Goal: Information Seeking & Learning: Compare options

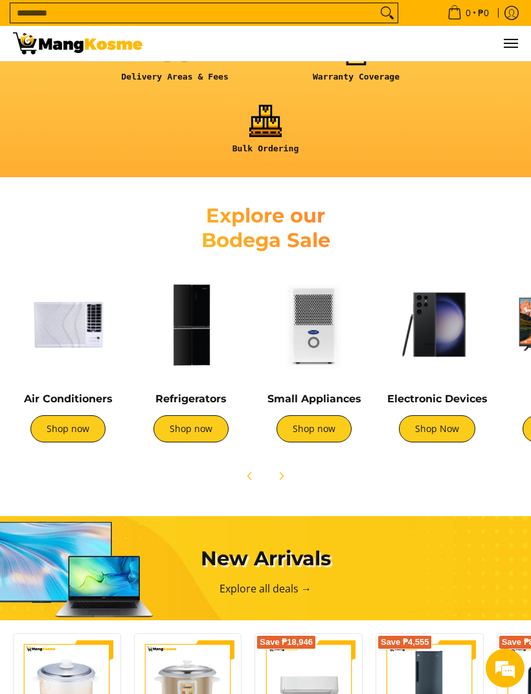
scroll to position [0, 505]
click at [189, 332] on img at bounding box center [191, 325] width 110 height 110
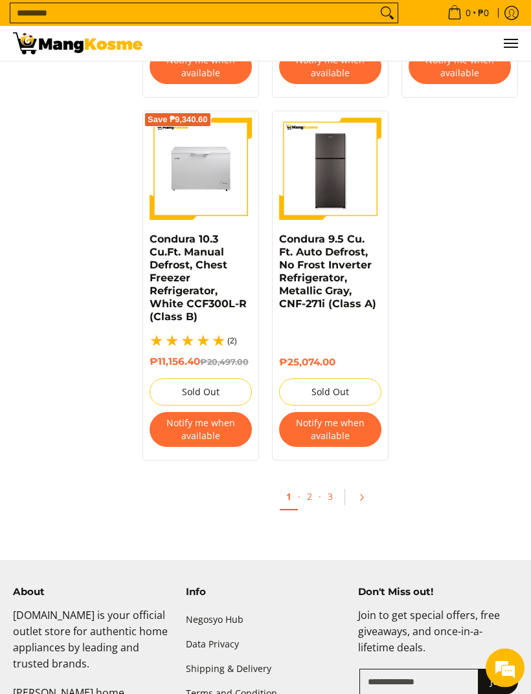
scroll to position [2520, 0]
click at [313, 502] on link "2" at bounding box center [309, 496] width 18 height 25
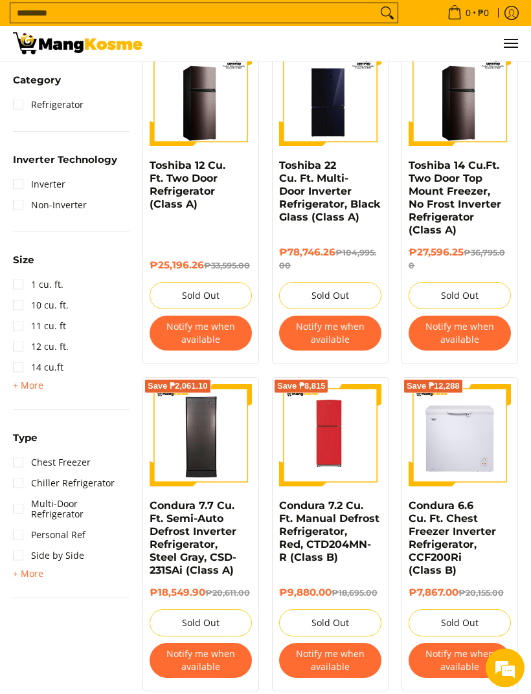
scroll to position [558, 0]
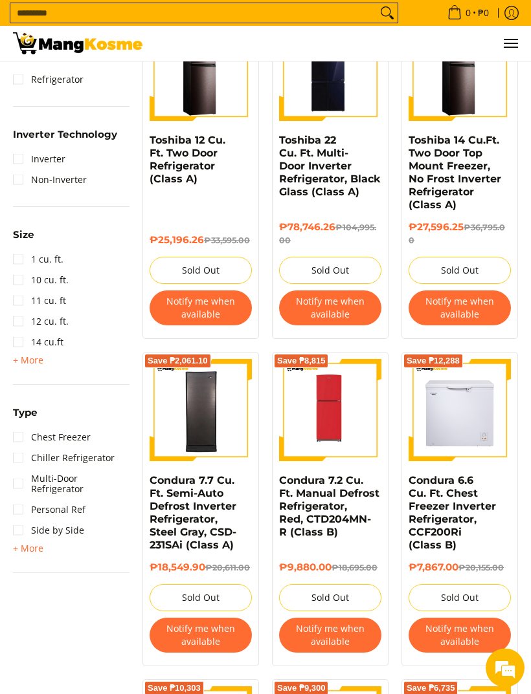
click at [348, 439] on img at bounding box center [330, 411] width 102 height 102
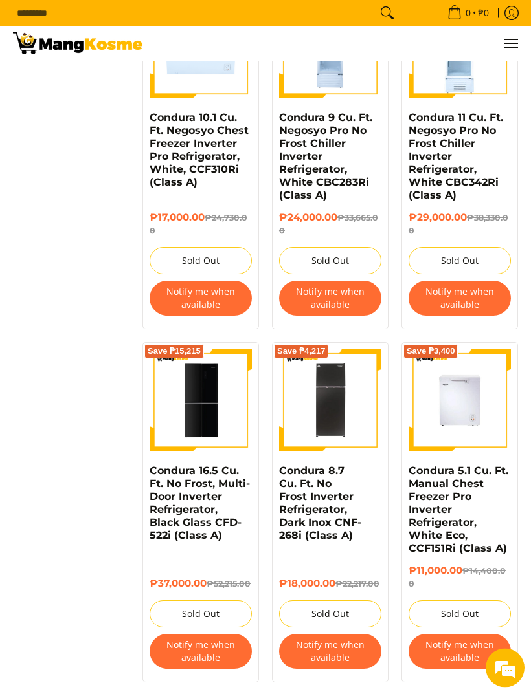
scroll to position [1969, 0]
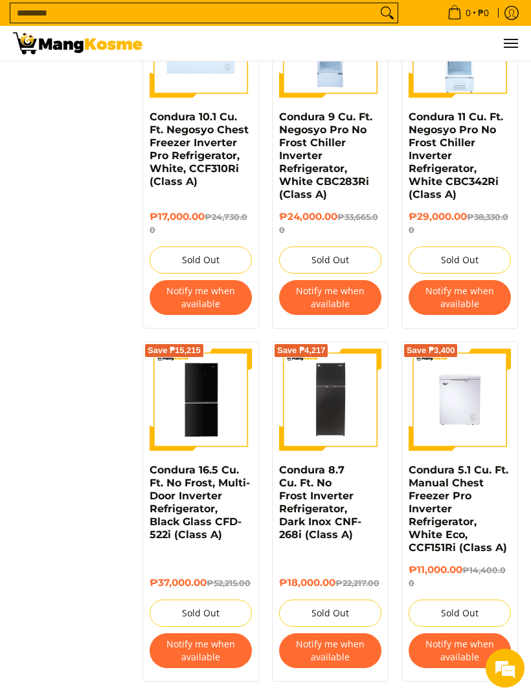
click at [193, 394] on img at bounding box center [200, 400] width 102 height 100
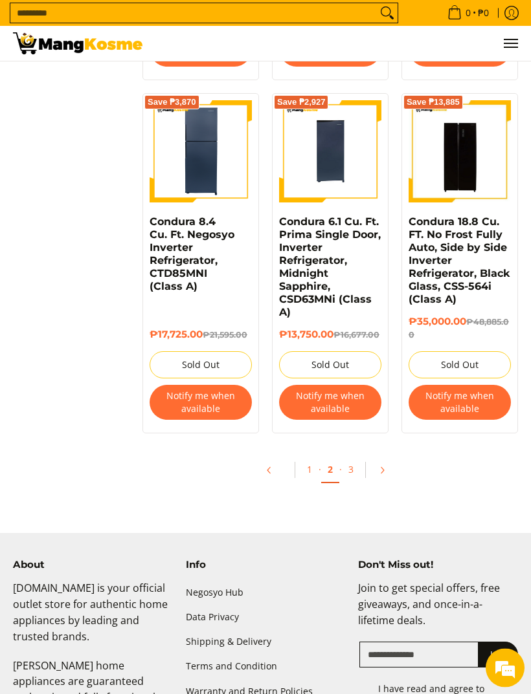
scroll to position [2571, 0]
click at [358, 474] on link "3" at bounding box center [351, 469] width 18 height 25
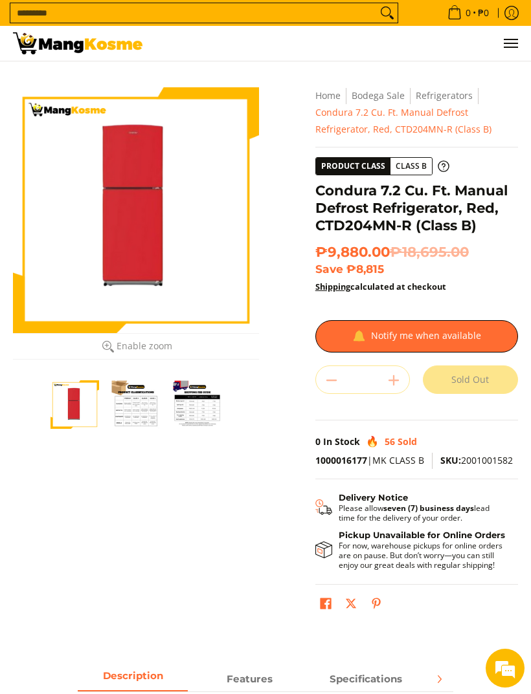
click at [221, 228] on div at bounding box center [136, 210] width 246 height 246
click at [209, 275] on div at bounding box center [136, 210] width 246 height 246
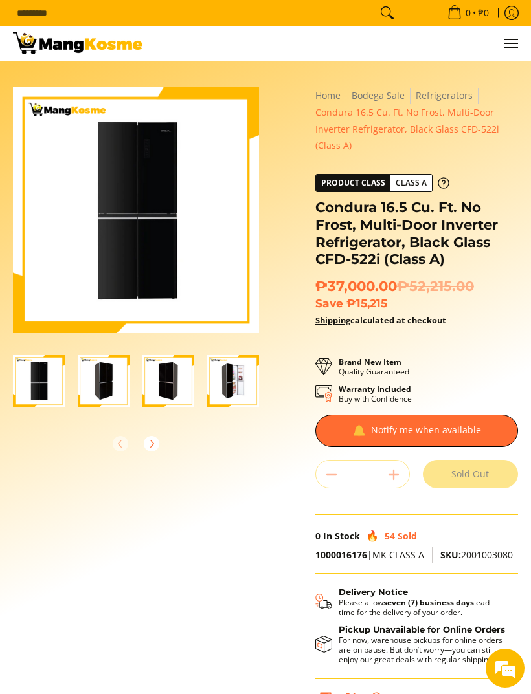
click at [94, 381] on img "Condura 16.5 Cu. Ft. No Frost, Multi-Door Inverter Refrigerator, Black Glass CF…" at bounding box center [104, 381] width 52 height 52
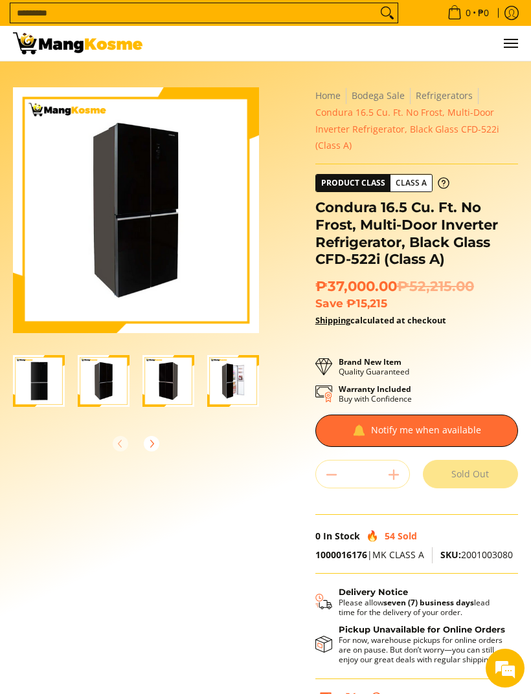
click at [162, 382] on img "Condura 16.5 Cu. Ft. No Frost, Multi-Door Inverter Refrigerator, Black Glass CF…" at bounding box center [168, 381] width 52 height 52
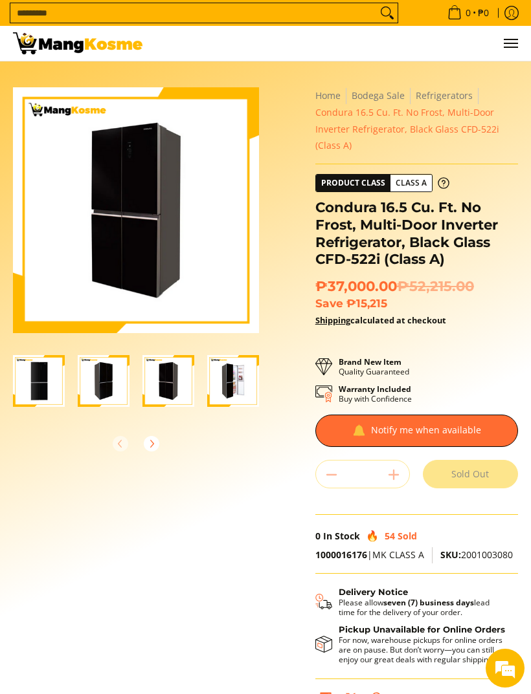
click at [228, 374] on img "Condura 16.5 Cu. Ft. No Frost, Multi-Door Inverter Refrigerator, Black Glass CF…" at bounding box center [233, 381] width 52 height 52
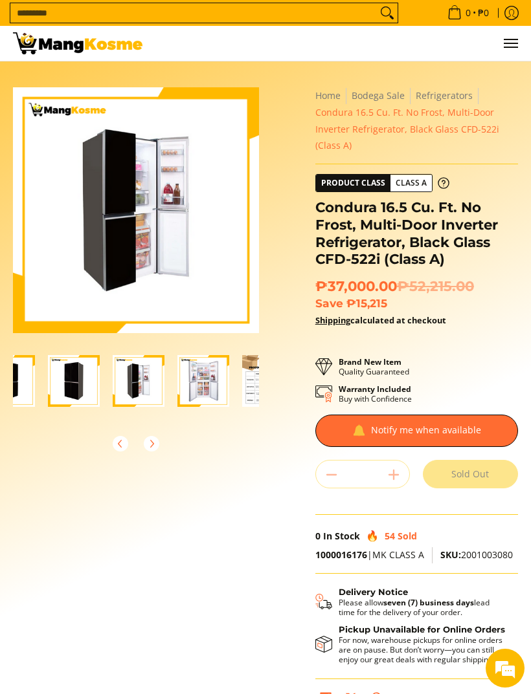
scroll to position [0, 96]
click at [197, 375] on img "Condura 16.5 Cu. Ft. No Frost, Multi-Door Inverter Refrigerator, Black Glass CF…" at bounding box center [201, 381] width 52 height 52
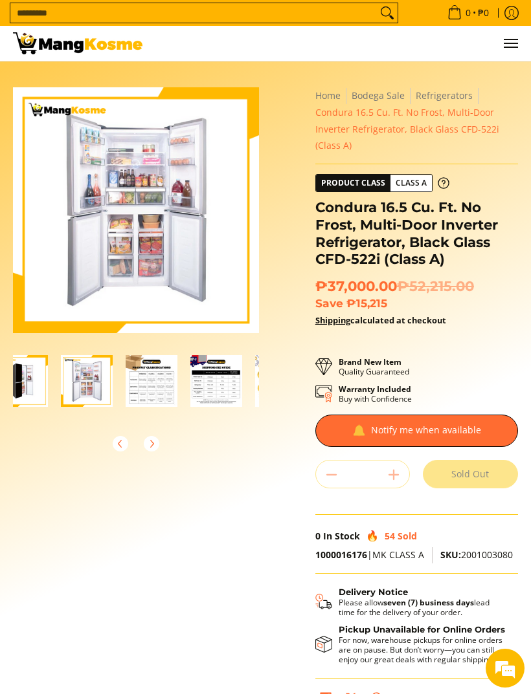
scroll to position [0, 0]
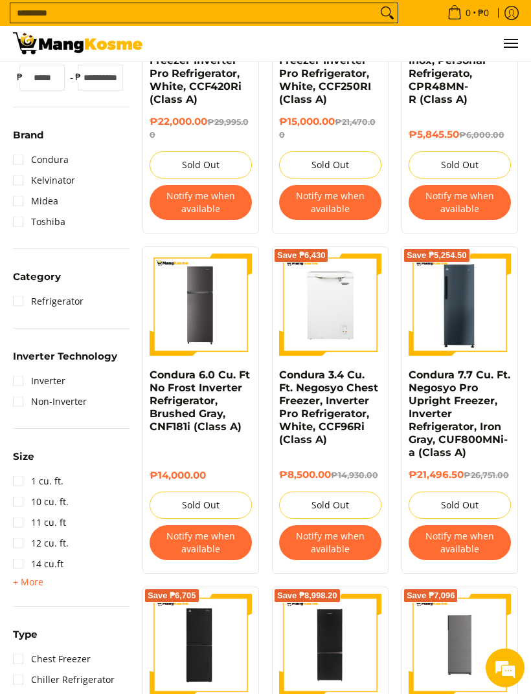
scroll to position [578, 0]
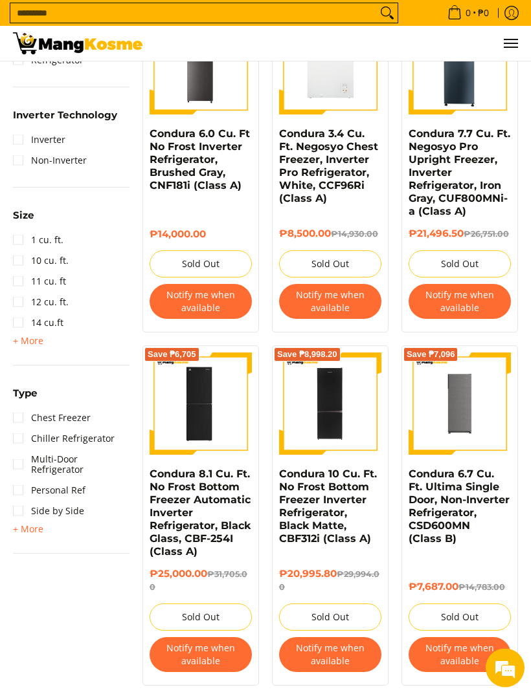
click at [224, 406] on img at bounding box center [200, 404] width 97 height 102
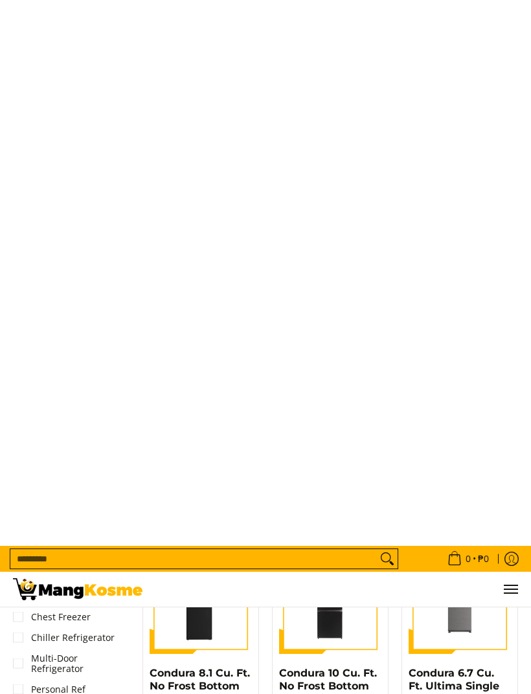
scroll to position [0, 0]
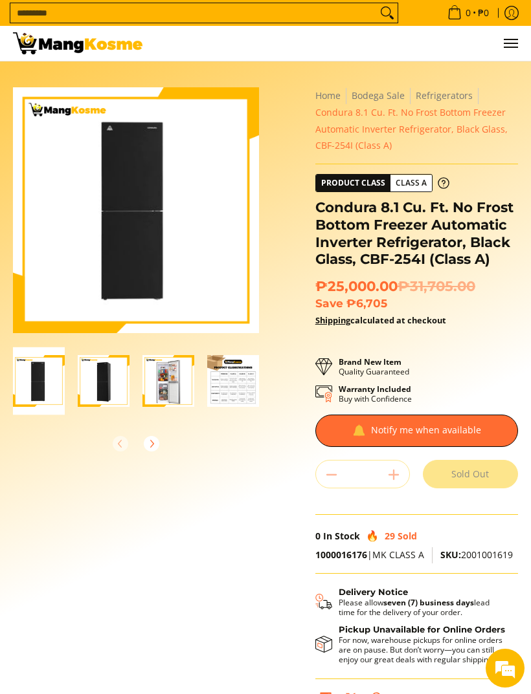
click at [111, 388] on img "Condura 8.1 Cu. Ft. No Frost Bottom Freezer Automatic Inverter Refrigerator, Bl…" at bounding box center [104, 381] width 52 height 52
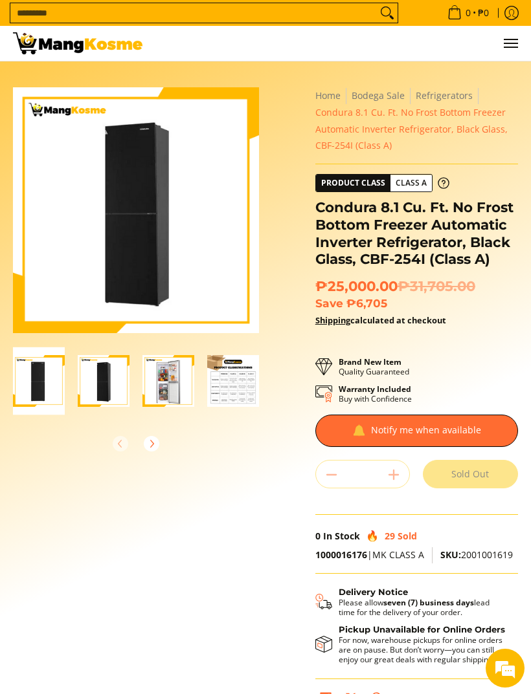
click at [166, 376] on img "Condura 8.1 Cu. Ft. No Frost Bottom Freezer Automatic Inverter Refrigerator, Bl…" at bounding box center [168, 381] width 52 height 52
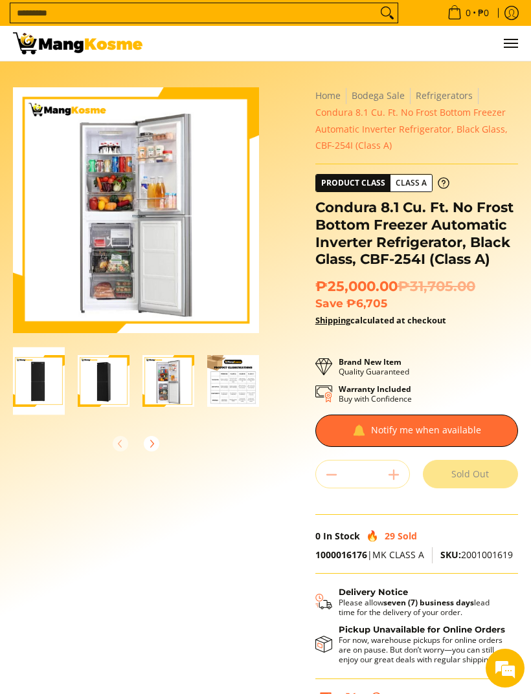
click at [237, 381] on img "Condura 8.1 Cu. Ft. No Frost Bottom Freezer Automatic Inverter Refrigerator, Bl…" at bounding box center [233, 381] width 52 height 52
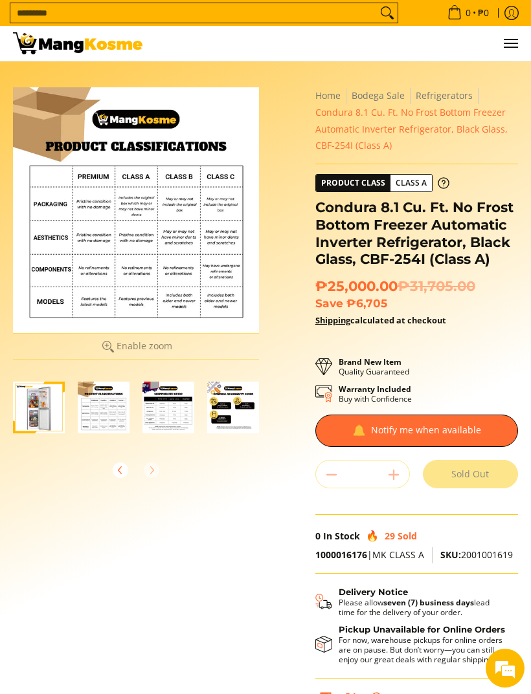
scroll to position [0, 129]
click at [420, 184] on span "Class A" at bounding box center [410, 183] width 41 height 16
click at [223, 274] on div at bounding box center [136, 210] width 246 height 246
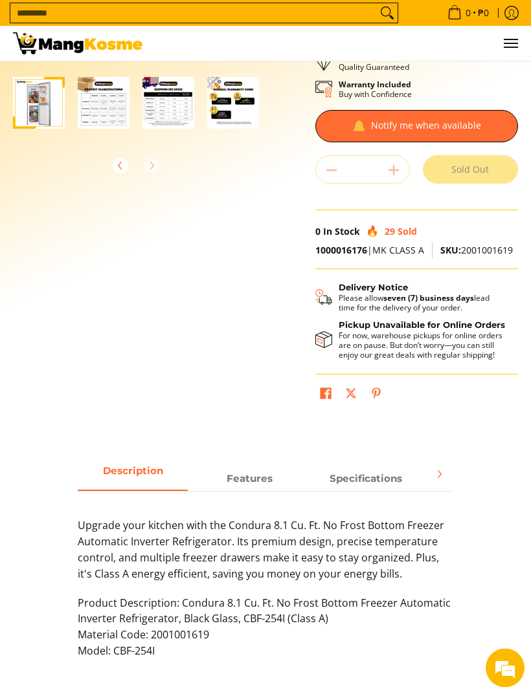
scroll to position [298, 0]
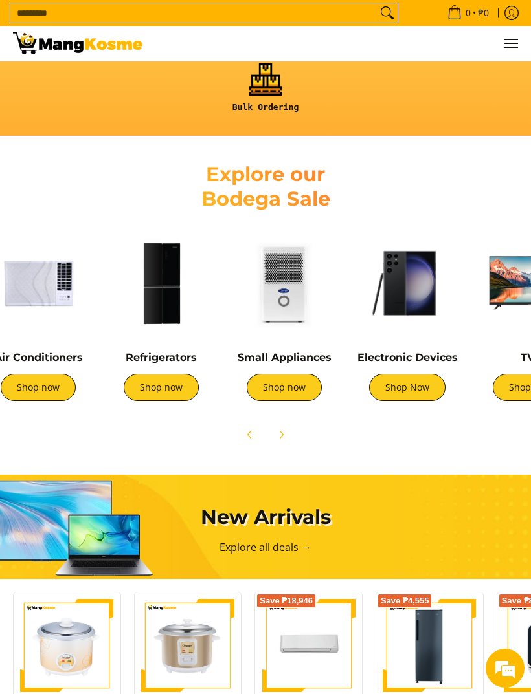
scroll to position [0, 30]
click at [430, 327] on img at bounding box center [406, 283] width 110 height 110
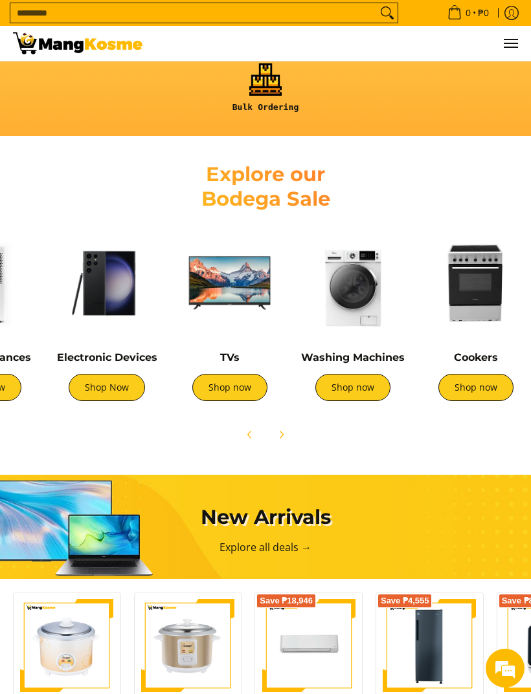
scroll to position [0, 330]
click at [364, 302] on img at bounding box center [353, 283] width 110 height 110
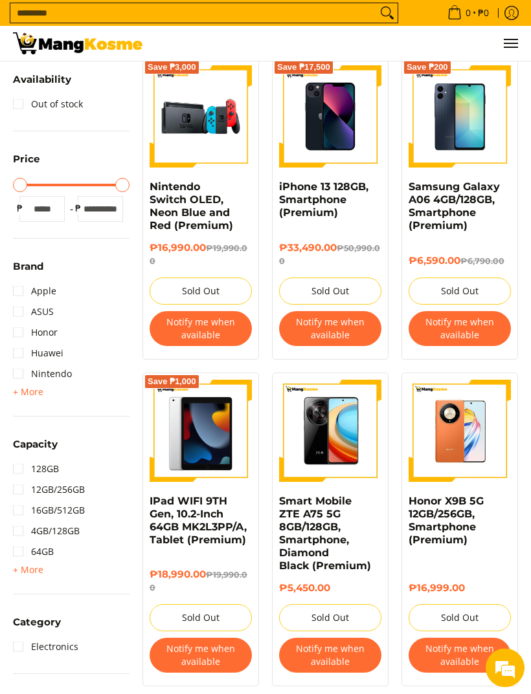
scroll to position [126, 0]
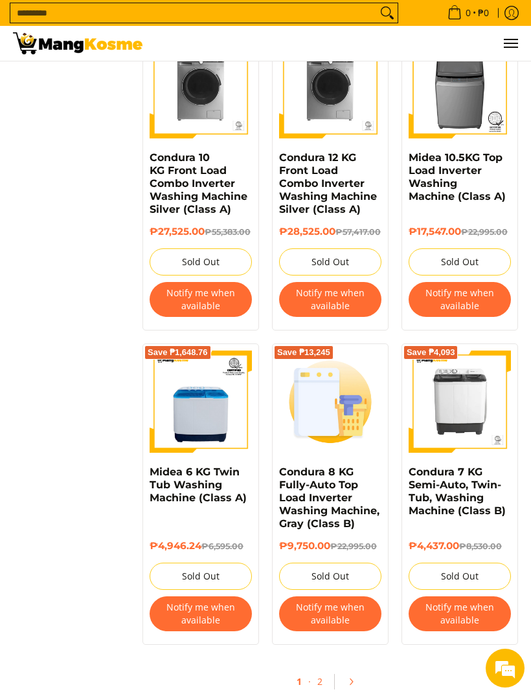
scroll to position [2114, 0]
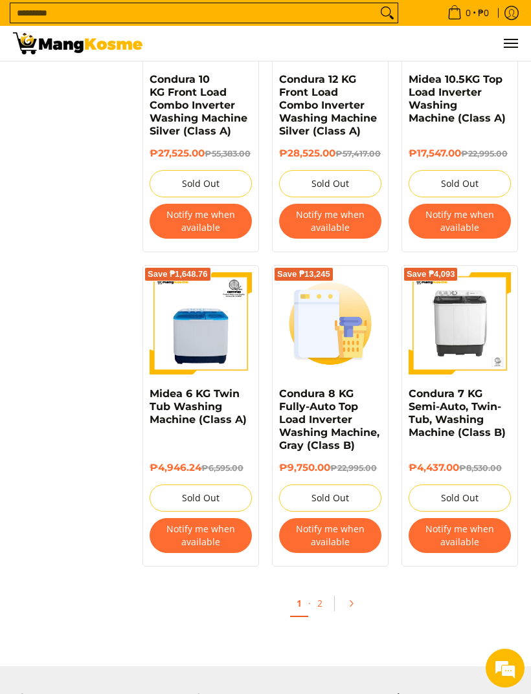
click at [203, 367] on img at bounding box center [200, 323] width 102 height 102
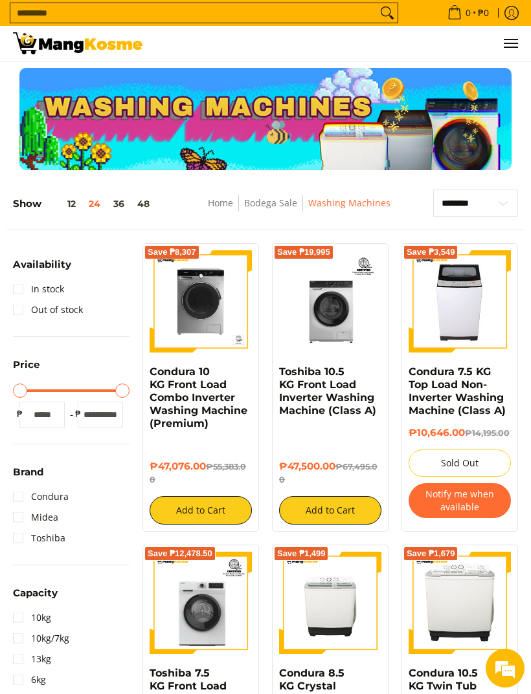
scroll to position [2156, 0]
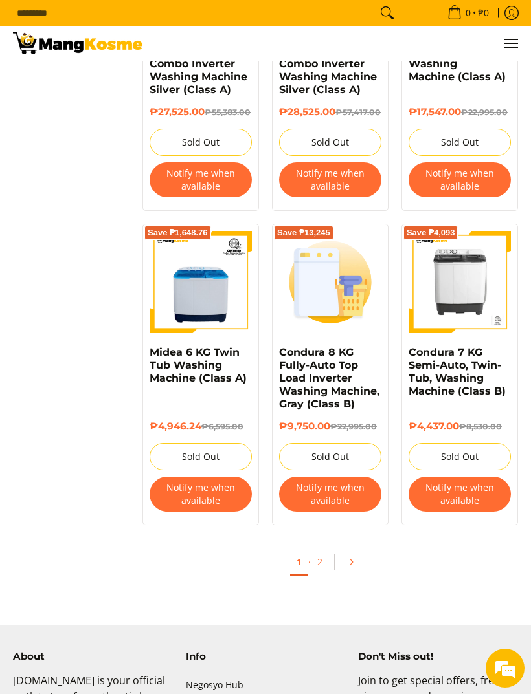
click at [327, 575] on link "2" at bounding box center [320, 561] width 18 height 25
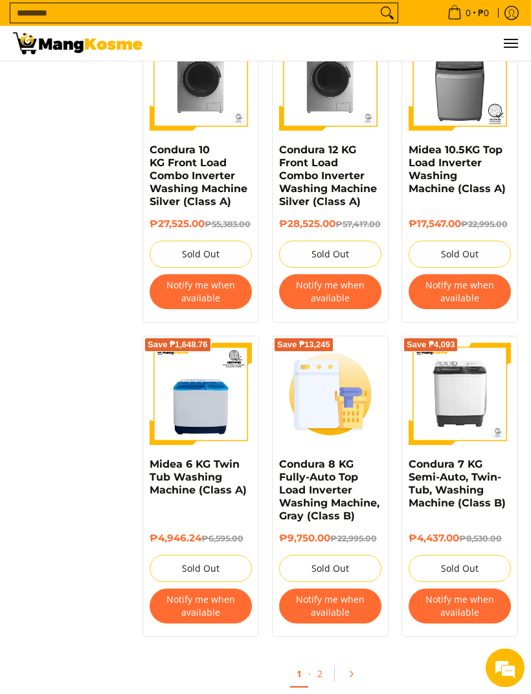
scroll to position [2044, 0]
click at [476, 445] on img at bounding box center [459, 394] width 102 height 102
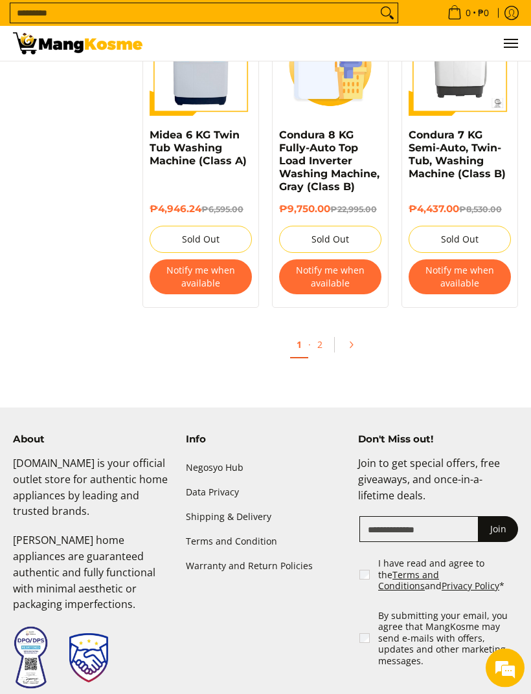
scroll to position [2374, 0]
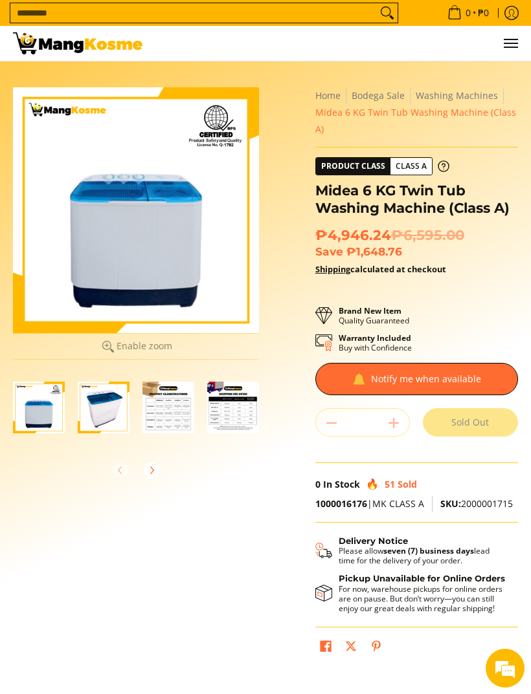
click at [108, 414] on img "Midea 6 KG Twin Tub Washing Machine (Class A)-2" at bounding box center [104, 408] width 52 height 52
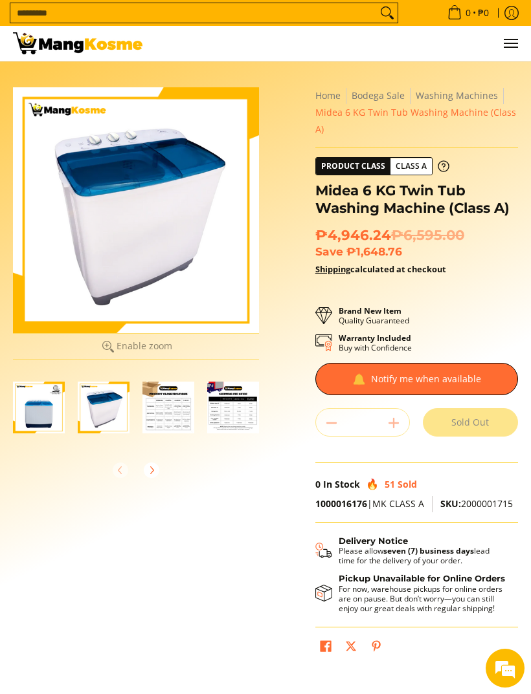
click at [172, 419] on img "Midea 6 KG Twin Tub Washing Machine (Class A)-3" at bounding box center [168, 408] width 52 height 52
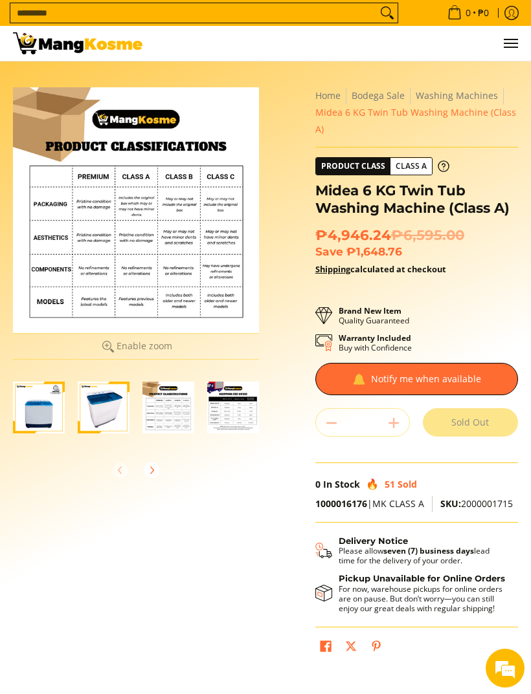
click at [237, 398] on img "Midea 6 KG Twin Tub Washing Machine (Class A)-4" at bounding box center [233, 408] width 52 height 52
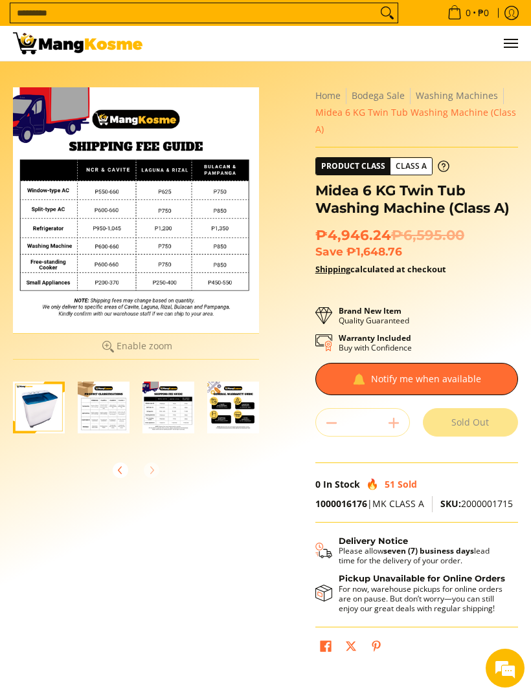
scroll to position [0, 65]
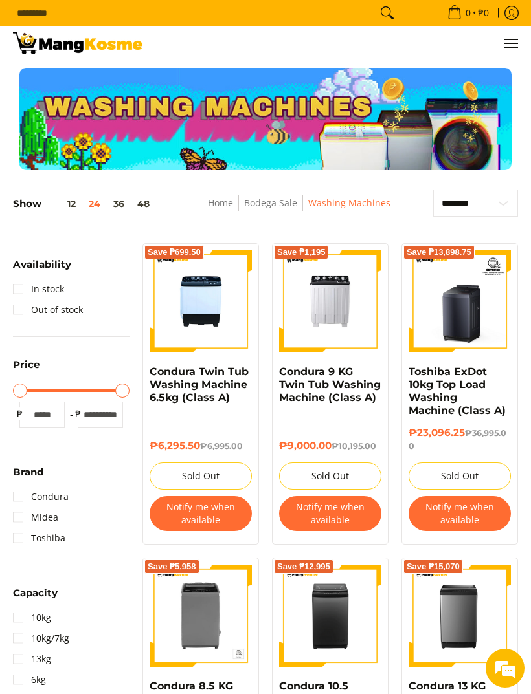
click at [192, 320] on img at bounding box center [200, 301] width 102 height 102
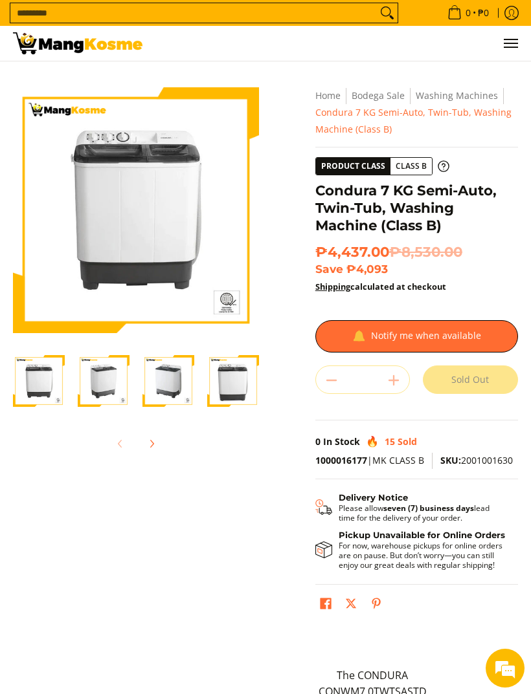
click at [112, 380] on img "condura-semi-automatic-7-kilos-twin-tub-washing-machine-right-side-view-mang-ko…" at bounding box center [104, 381] width 52 height 52
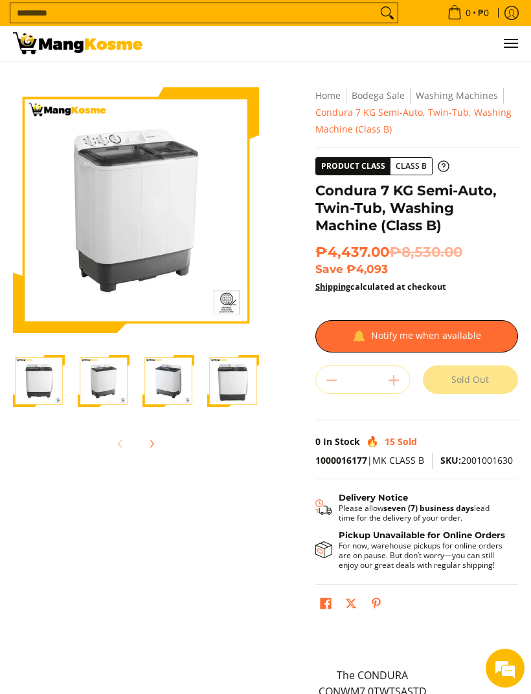
click at [159, 391] on img "condura-semi-automatic-7-kilos-twin-tub-washing-machine-left-side-view-mang-kos…" at bounding box center [168, 381] width 52 height 52
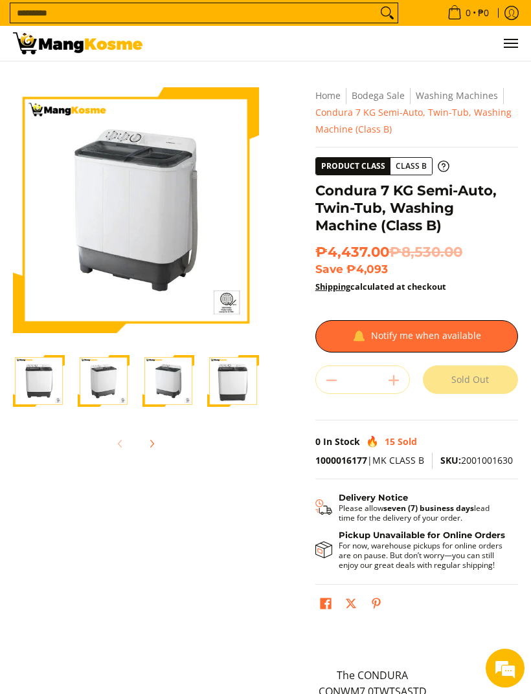
click at [243, 375] on img "condura-semi-automatic-7-kilos-twin-tub-washing-machine-without-icc-sticker-fro…" at bounding box center [233, 381] width 52 height 52
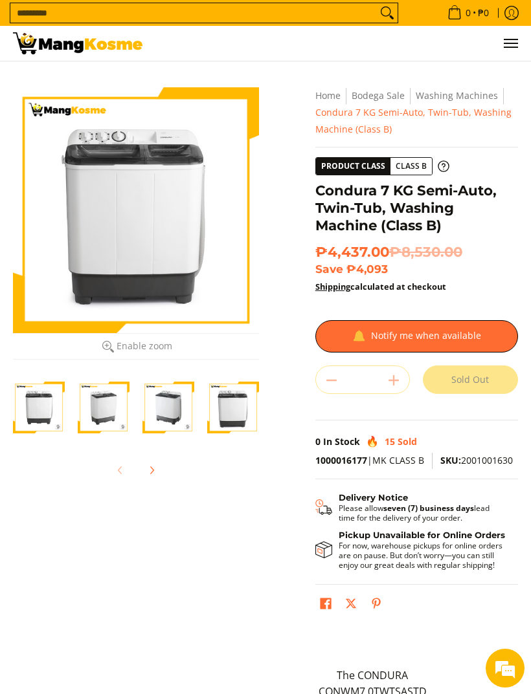
click at [378, 251] on span "₱4,437.00 ₱8,530.00" at bounding box center [388, 251] width 147 height 17
click at [202, 254] on div at bounding box center [136, 210] width 246 height 246
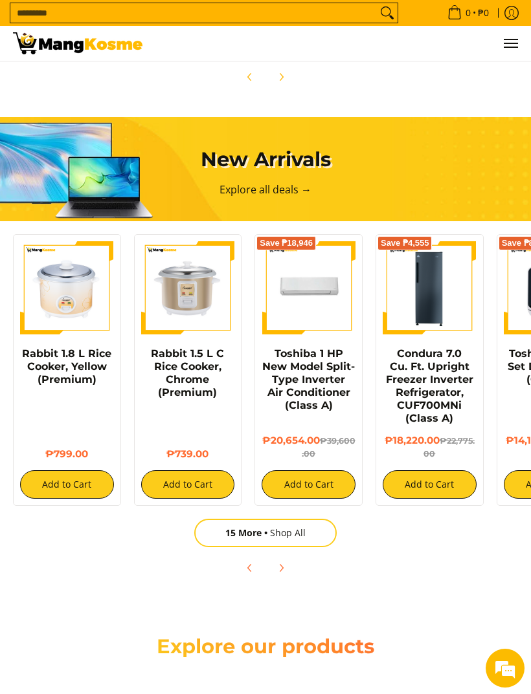
scroll to position [984, 0]
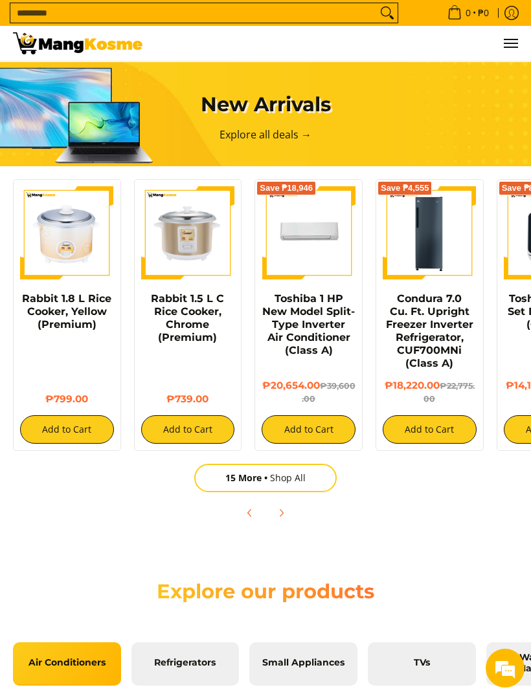
click at [326, 376] on div "₱20,654.00 ₱39,600.00 Add to Cart" at bounding box center [308, 405] width 94 height 77
click at [309, 242] on img at bounding box center [308, 233] width 94 height 94
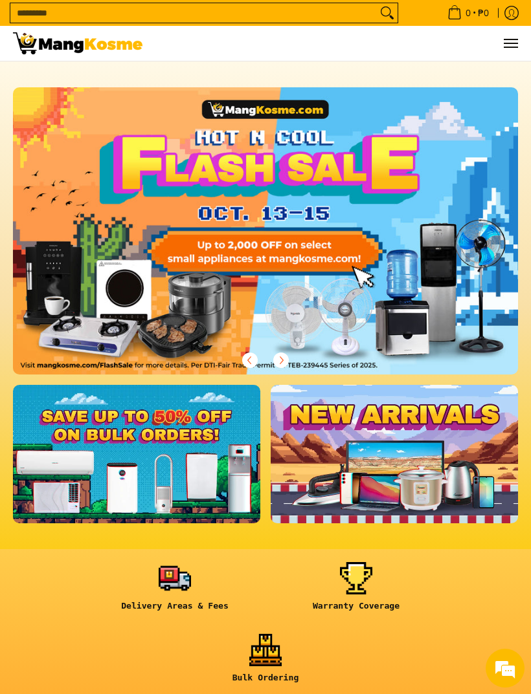
scroll to position [1025, 0]
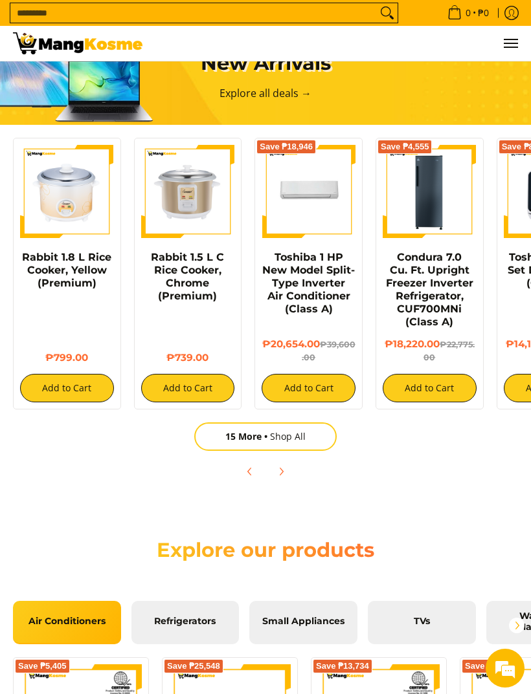
click at [332, 265] on link "Toshiba 1 HP New Model Split-Type Inverter Air Conditioner (Class A)" at bounding box center [308, 283] width 93 height 64
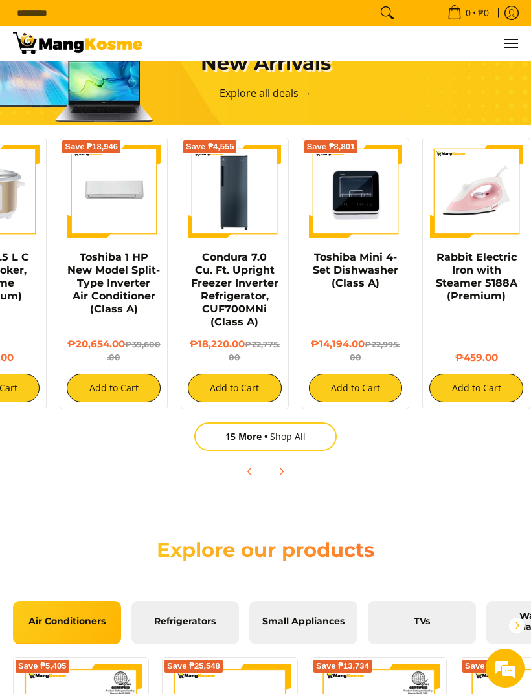
scroll to position [0, 194]
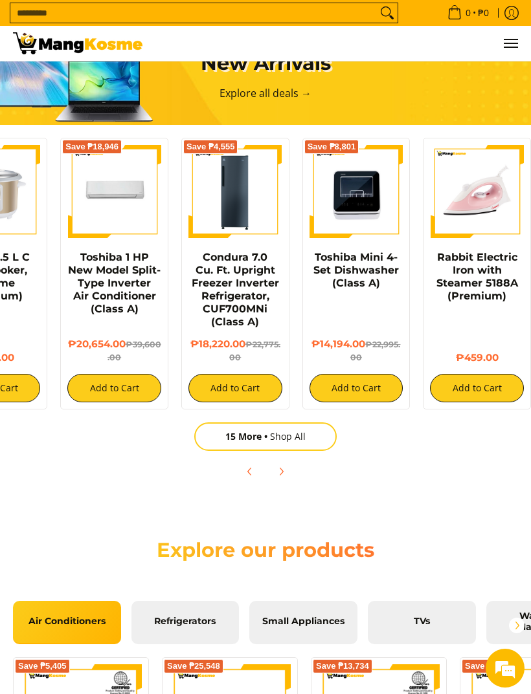
click at [289, 446] on link "15 More Shop All" at bounding box center [265, 437] width 142 height 28
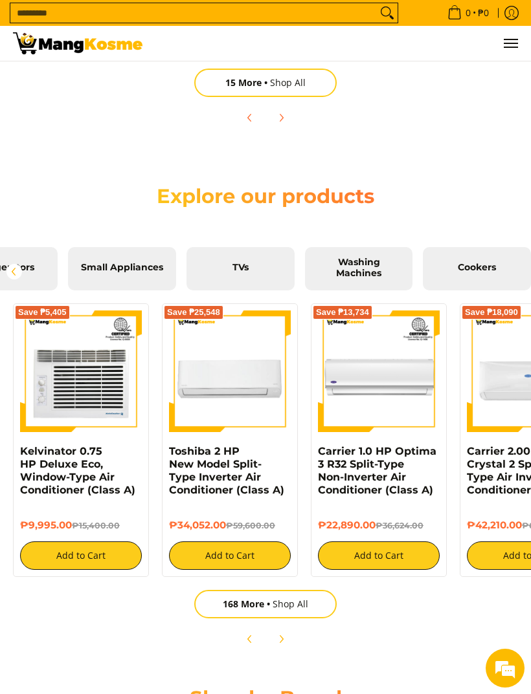
scroll to position [0, 2019]
click at [387, 272] on span "Washing Machines" at bounding box center [359, 268] width 89 height 23
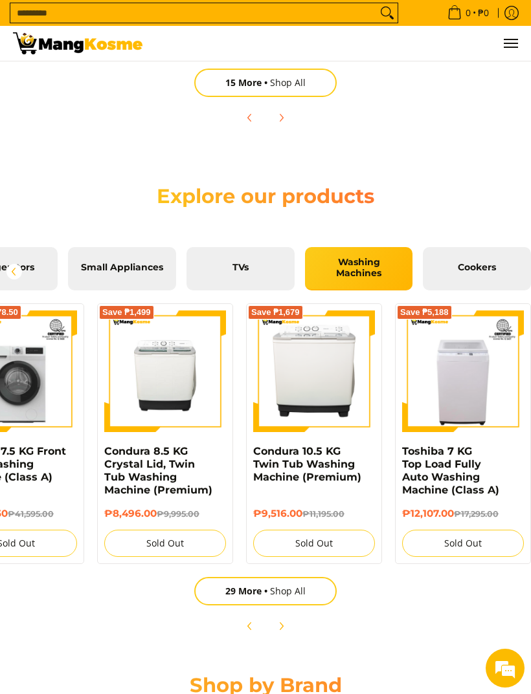
scroll to position [0, 0]
click at [305, 592] on link "29 More Shop All" at bounding box center [265, 591] width 142 height 28
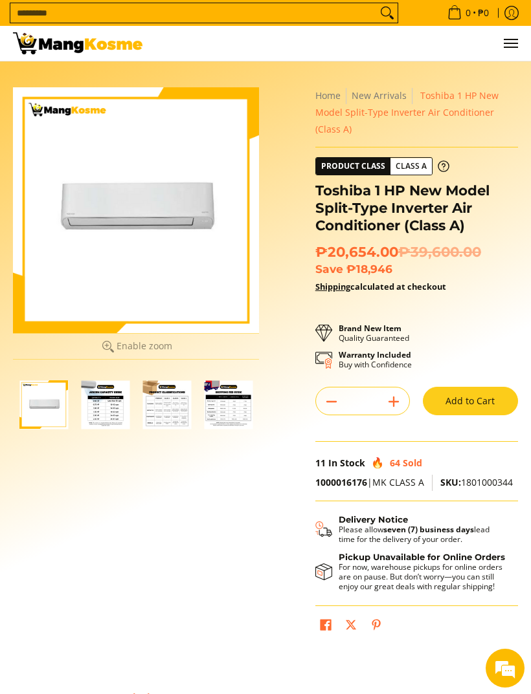
click at [113, 405] on img "Toshiba 1 HP New Model Split-Type Inverter Air Conditioner (Class A)-2" at bounding box center [105, 405] width 49 height 49
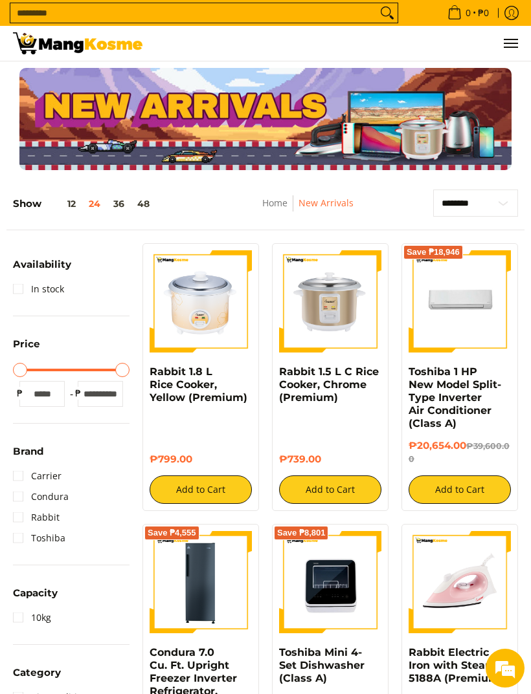
click at [509, 205] on select "**********" at bounding box center [475, 203] width 85 height 27
select select "**********"
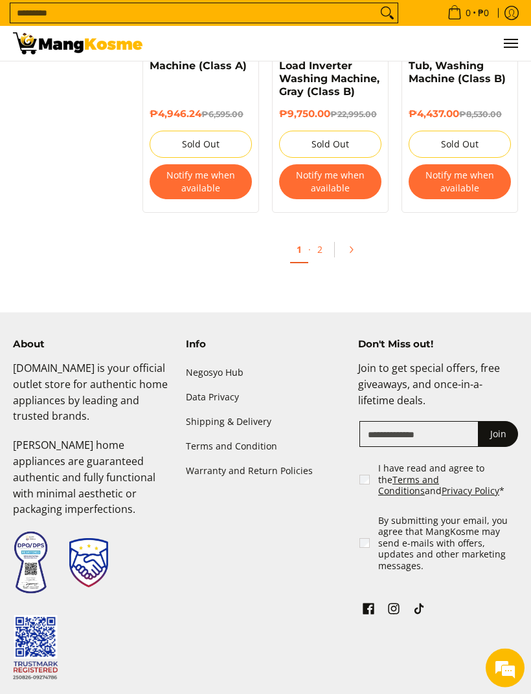
scroll to position [2469, 0]
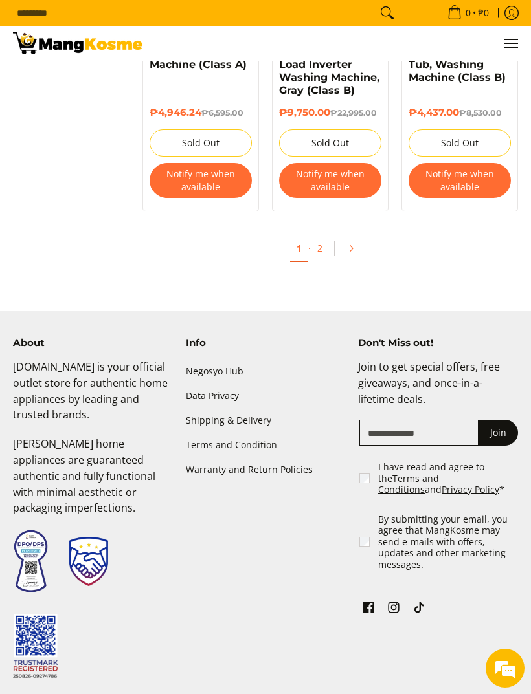
click at [322, 261] on link "2" at bounding box center [320, 248] width 18 height 25
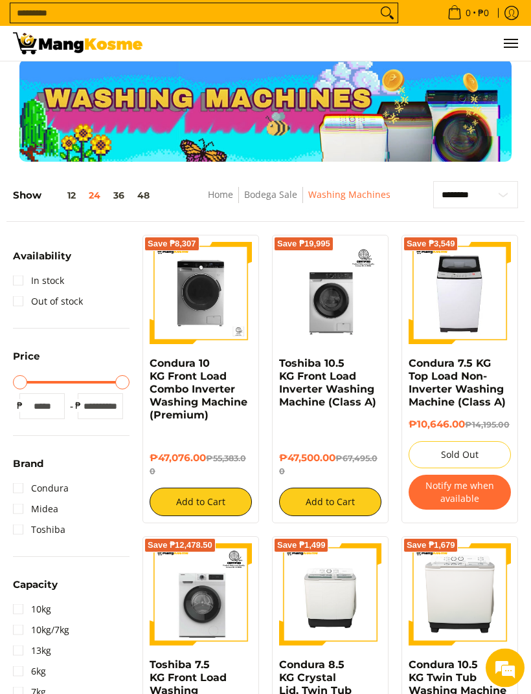
scroll to position [0, 0]
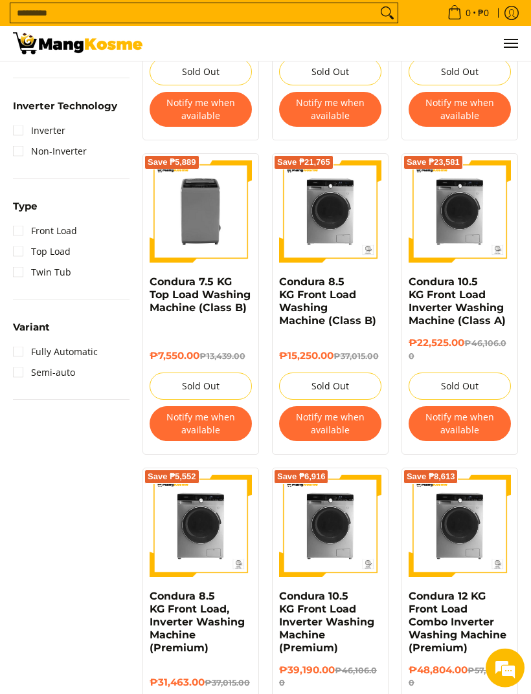
scroll to position [724, 0]
